Goal: Task Accomplishment & Management: Complete application form

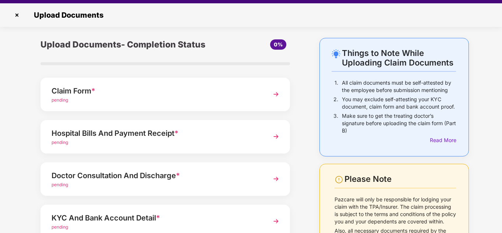
scroll to position [18, 0]
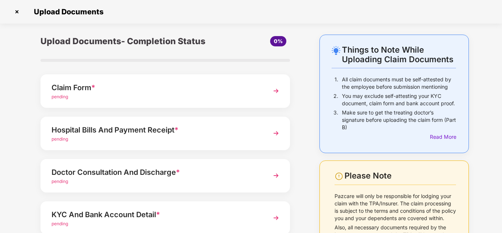
click at [70, 103] on div "Claim Form * pending" at bounding box center [166, 91] width 250 height 34
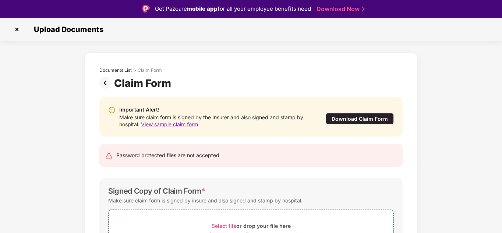
click at [177, 126] on span "View sample claim form" at bounding box center [169, 124] width 57 height 6
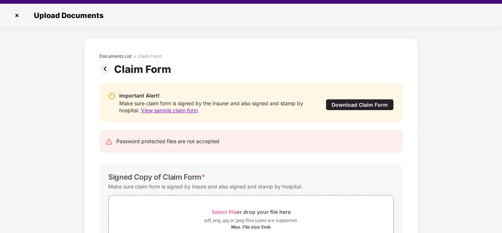
scroll to position [18, 0]
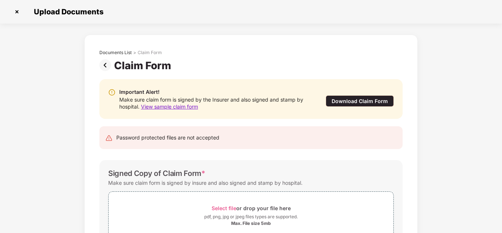
click at [104, 63] on img at bounding box center [106, 65] width 15 height 12
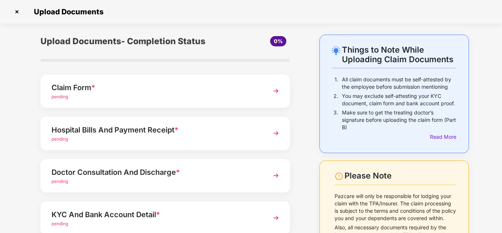
click at [115, 124] on div "Hospital Bills And Payment Receipt *" at bounding box center [156, 130] width 208 height 12
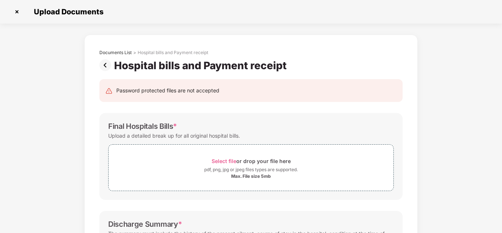
drag, startPoint x: 495, startPoint y: 156, endPoint x: 500, endPoint y: 158, distance: 5.8
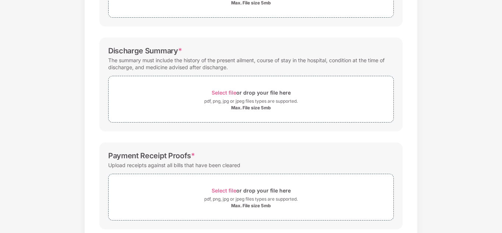
scroll to position [214, 0]
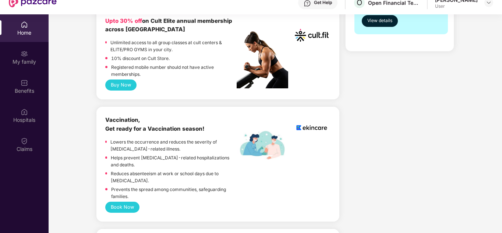
scroll to position [41, 0]
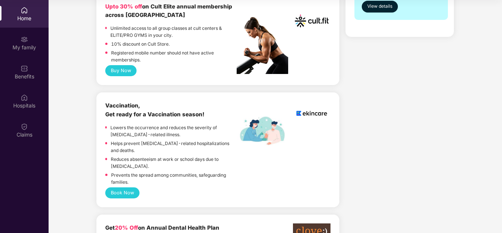
click at [8, 13] on div "Home" at bounding box center [24, 14] width 49 height 28
click at [24, 13] on img at bounding box center [24, 10] width 7 height 7
click at [121, 65] on button "Buy Now" at bounding box center [120, 70] width 31 height 11
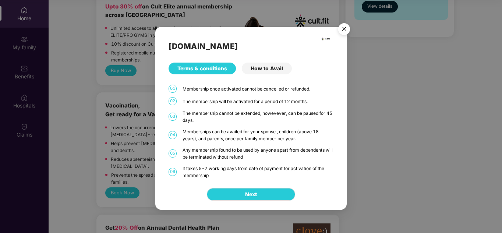
click at [345, 29] on img "Close" at bounding box center [344, 30] width 21 height 21
